Goal: Task Accomplishment & Management: Manage account settings

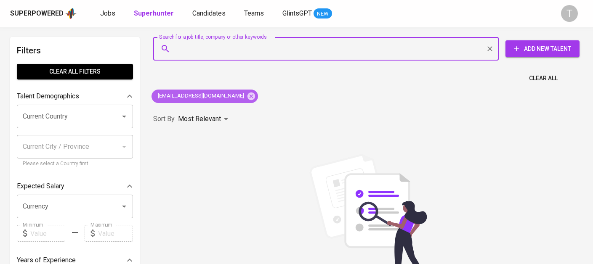
drag, startPoint x: 225, startPoint y: 95, endPoint x: 280, endPoint y: 137, distance: 69.4
click at [247, 95] on icon at bounding box center [251, 96] width 9 height 9
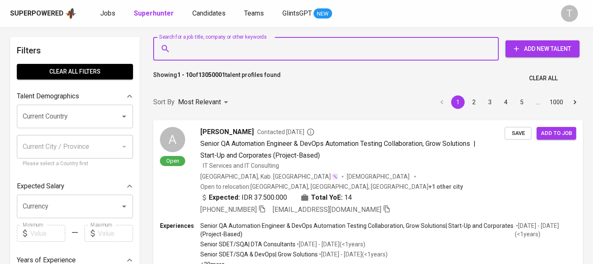
click at [390, 54] on input "Search for a job title, company or other keywords" at bounding box center [328, 49] width 309 height 16
paste input "[EMAIL_ADDRESS][DOMAIN_NAME]"
type input "[EMAIL_ADDRESS][DOMAIN_NAME]"
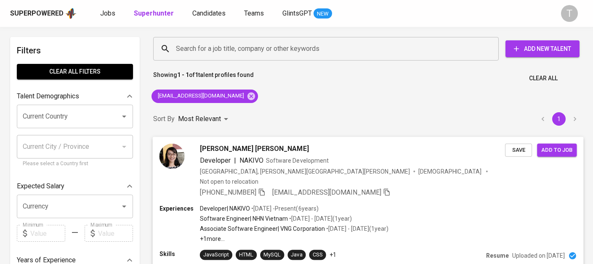
click at [389, 215] on div "Software Engineer | NHN Vietnam • Jun 2017 - Oct 2018 ( 1 year )" at bounding box center [294, 219] width 189 height 8
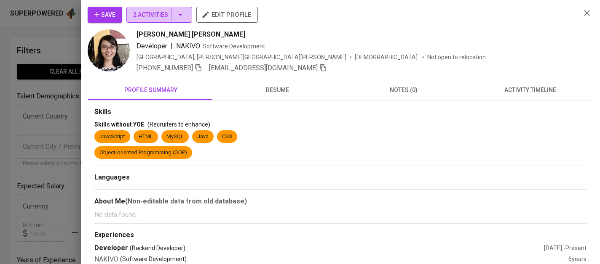
click at [163, 14] on span "2 Activities" at bounding box center [159, 15] width 52 height 11
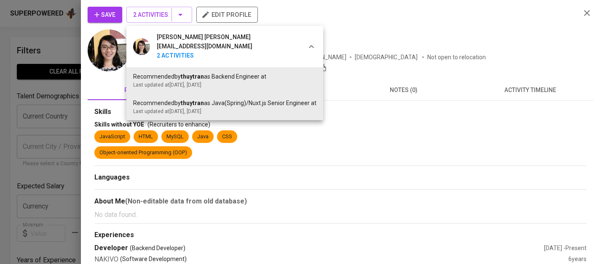
click at [393, 24] on div at bounding box center [300, 132] width 600 height 264
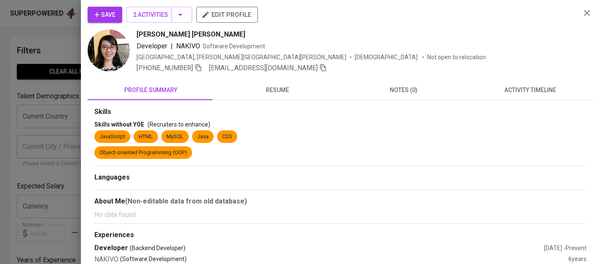
click at [115, 24] on div "Save 2 Activities edit profile" at bounding box center [331, 18] width 486 height 23
click at [115, 19] on span "Save" at bounding box center [104, 15] width 21 height 11
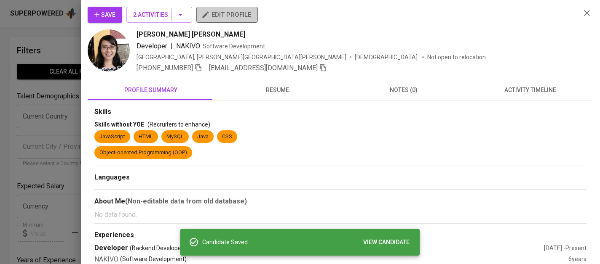
click at [229, 17] on span "edit profile" at bounding box center [227, 14] width 48 height 11
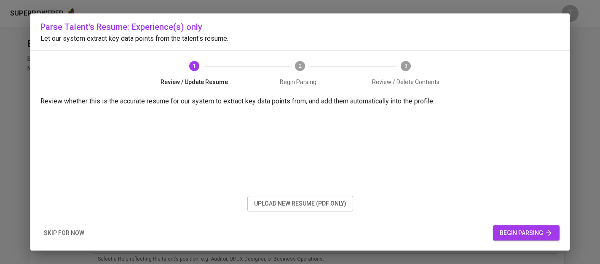
click at [286, 200] on span "upload new resume (pdf only)" at bounding box center [300, 204] width 92 height 11
click at [529, 230] on span "begin parsing" at bounding box center [525, 233] width 53 height 11
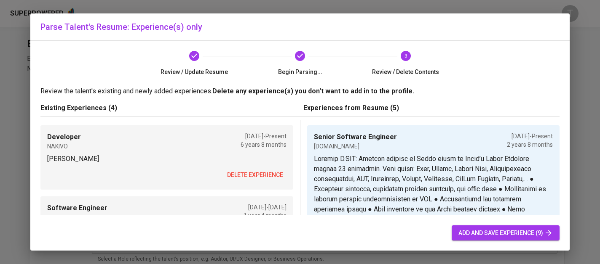
click at [257, 173] on span "delete experience" at bounding box center [255, 175] width 56 height 11
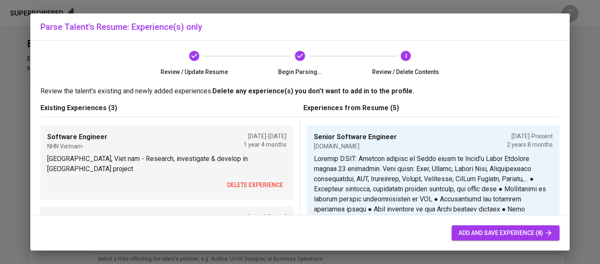
click at [258, 180] on span "delete experience" at bounding box center [255, 185] width 56 height 11
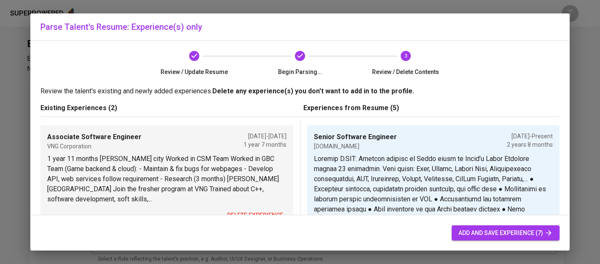
click at [258, 173] on p "1 year 11 months [PERSON_NAME] city Worked in CSM Team Worked in GBC Team (Game…" at bounding box center [166, 179] width 239 height 51
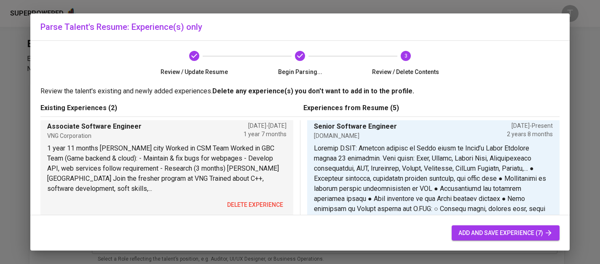
scroll to position [25, 0]
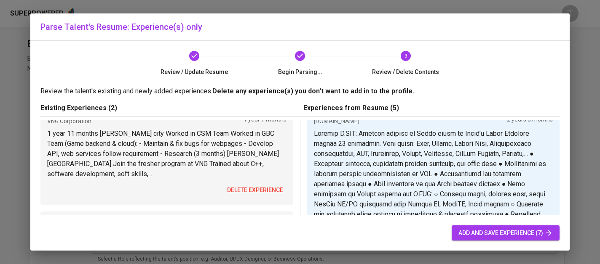
click at [257, 180] on div "Associate Software Engineer VNG Corporation [DATE] - [DATE] 1 year 7 months 1 y…" at bounding box center [166, 152] width 253 height 105
click at [257, 183] on button "delete experience" at bounding box center [255, 191] width 63 height 16
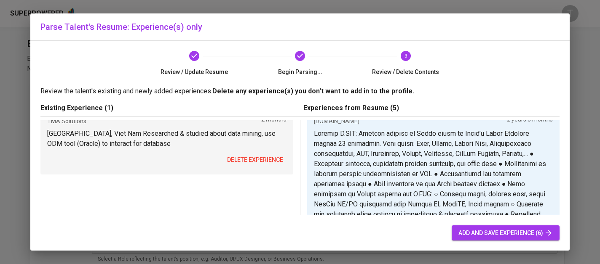
scroll to position [0, 0]
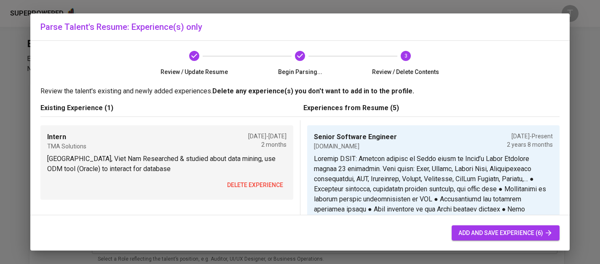
click at [259, 182] on span "delete experience" at bounding box center [255, 185] width 56 height 11
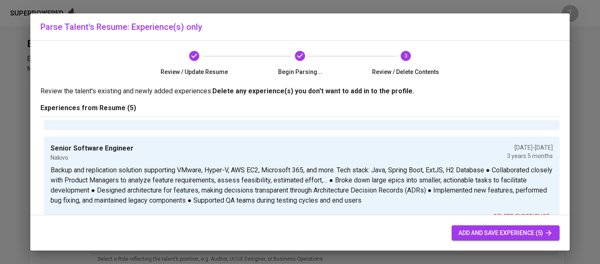
scroll to position [324, 0]
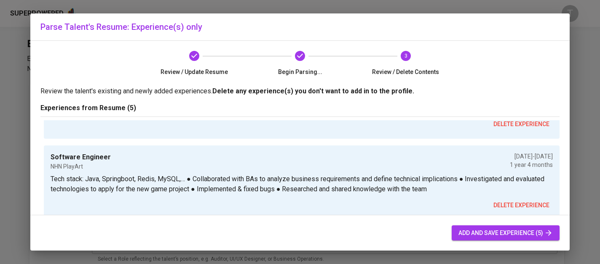
click at [516, 228] on span "add and save experience (5)" at bounding box center [505, 233] width 94 height 11
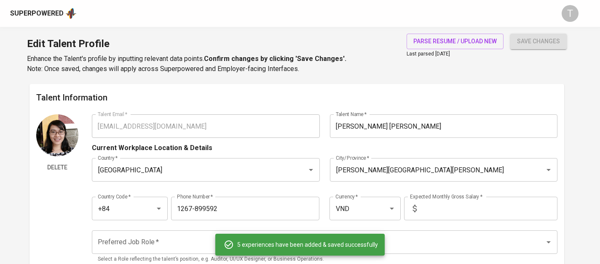
type input "Senior Software Engineer"
type input "[DOMAIN_NAME]"
type input "[DATE]"
type input "Senior Software Engineer"
type input "MessageMedia"
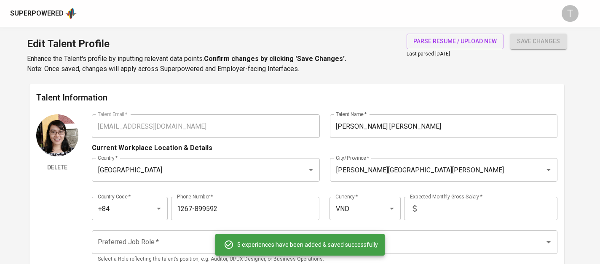
type input "[DATE]"
type input "Senior Software Engineer"
type input "Nakivo"
type input "[DATE]"
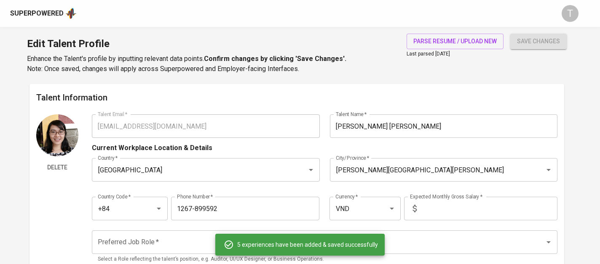
type input "[DATE]"
type input "Software Engineer"
type input "NHN PlayArt"
type input "[DATE]"
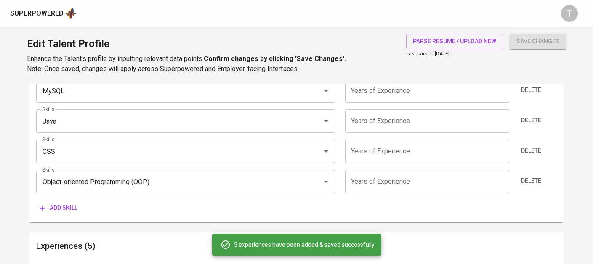
scroll to position [0, 0]
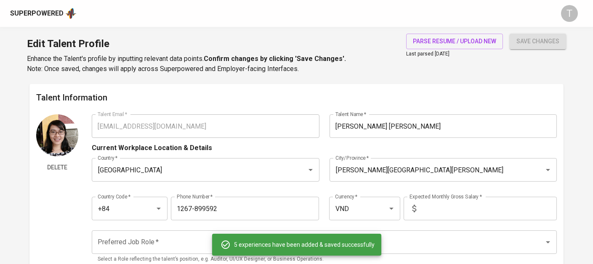
click at [448, 208] on input "text" at bounding box center [488, 209] width 137 height 24
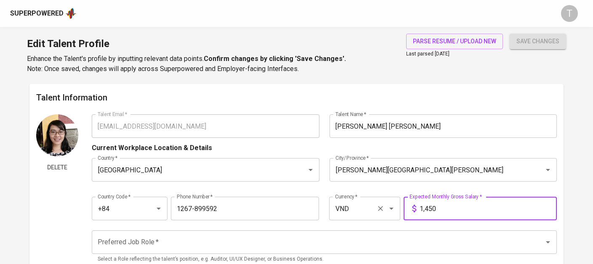
type input "1,450"
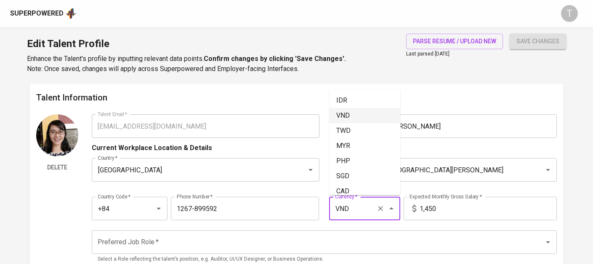
click at [356, 213] on input "VND" at bounding box center [353, 209] width 40 height 16
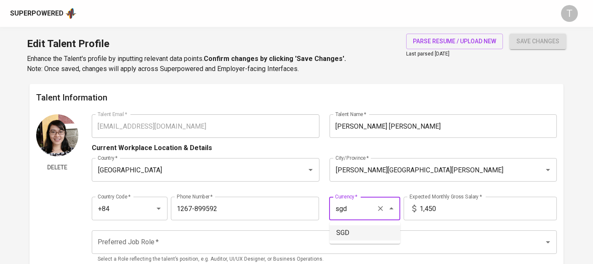
click at [362, 243] on ul "SGD" at bounding box center [365, 233] width 71 height 22
click at [364, 239] on li "SGD" at bounding box center [365, 233] width 71 height 15
type input "SGD"
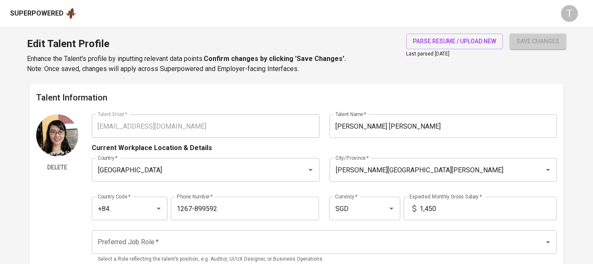
click at [553, 43] on span "save changes" at bounding box center [538, 41] width 43 height 11
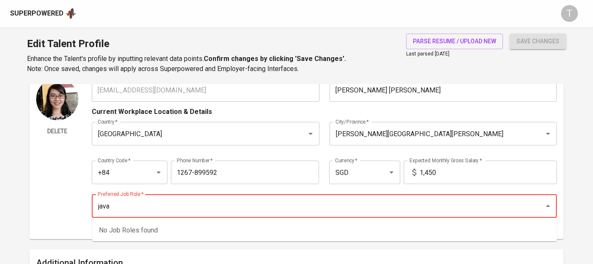
scroll to position [49, 0]
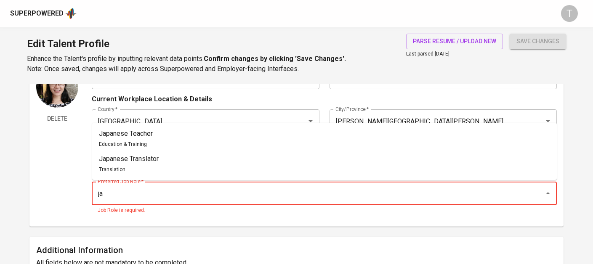
type input "j"
type input "J"
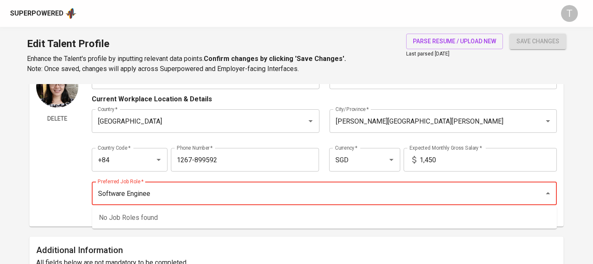
type input "Software Engineer"
drag, startPoint x: 188, startPoint y: 197, endPoint x: 60, endPoint y: 194, distance: 128.0
click at [60, 194] on div "Delete Talent Email   * [EMAIL_ADDRESS][DOMAIN_NAME] Talent Email * Talent Name…" at bounding box center [296, 143] width 520 height 155
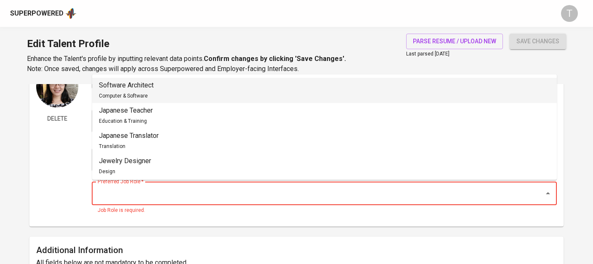
click at [334, 83] on li "Software Architect Computer & Software" at bounding box center [324, 90] width 465 height 25
type input "Software Architect"
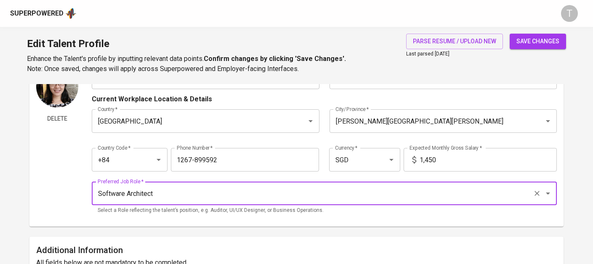
click at [525, 43] on span "save changes" at bounding box center [538, 41] width 43 height 11
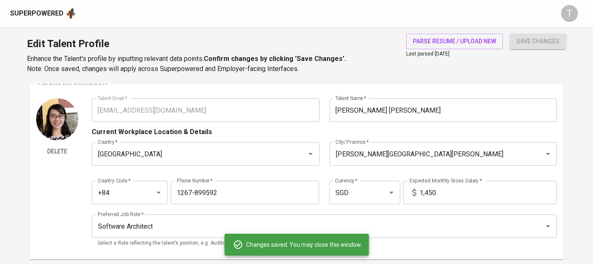
scroll to position [0, 0]
